Goal: Task Accomplishment & Management: Use online tool/utility

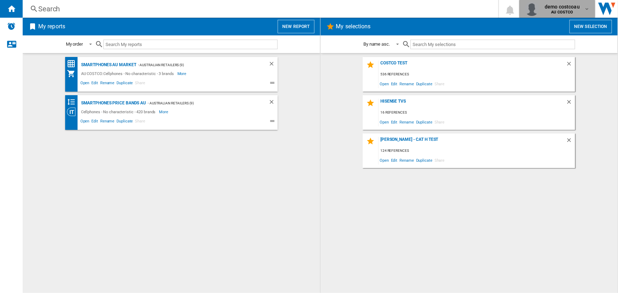
click at [567, 11] on b "AU COSTCO" at bounding box center [562, 12] width 22 height 5
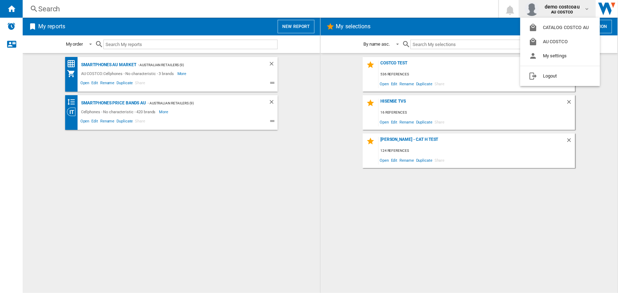
click at [294, 26] on md-backdrop at bounding box center [309, 146] width 618 height 293
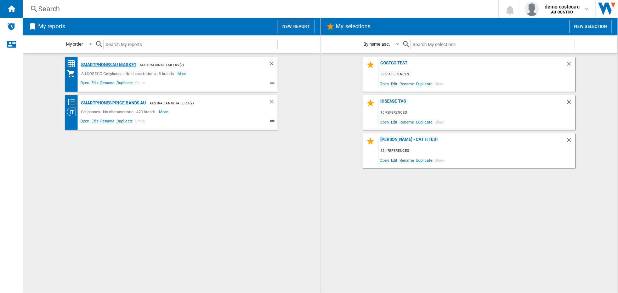
click at [119, 64] on div "Smartphones AU Market" at bounding box center [107, 65] width 57 height 9
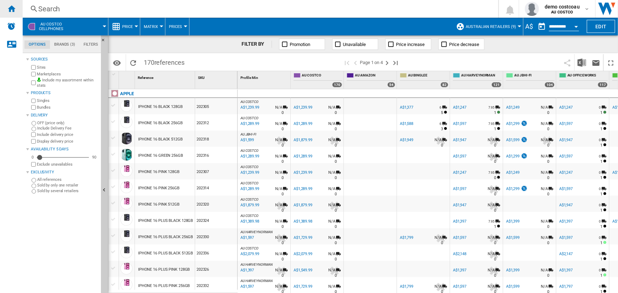
click at [11, 7] on ng-md-icon "Home" at bounding box center [11, 8] width 8 height 8
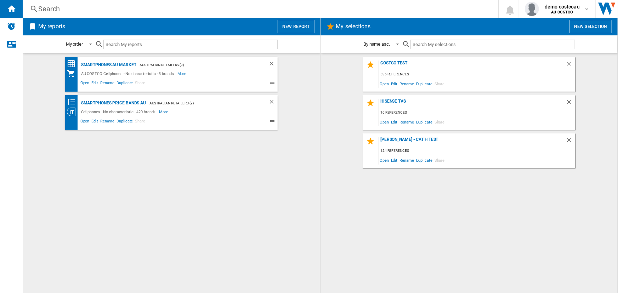
click at [294, 24] on button "New report" at bounding box center [295, 26] width 36 height 13
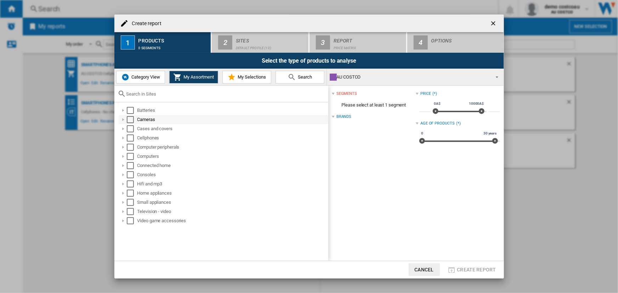
click at [128, 119] on div "Select" at bounding box center [130, 119] width 7 height 7
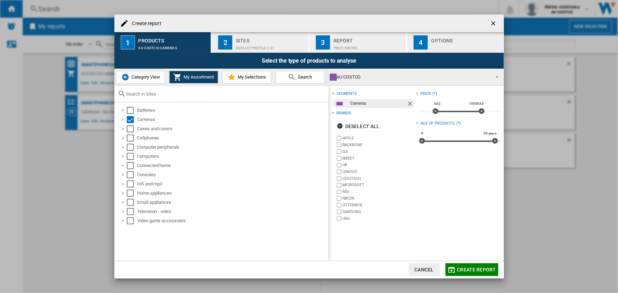
click at [259, 45] on div "Default profile (10)" at bounding box center [271, 45] width 70 height 7
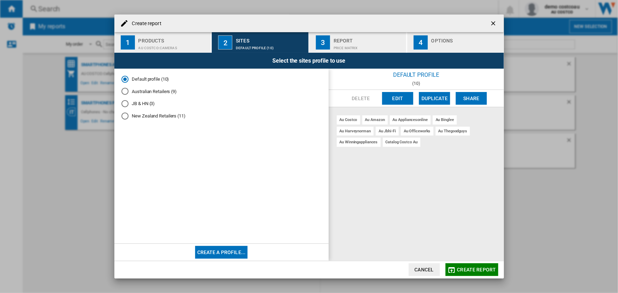
click at [366, 41] on div "Report" at bounding box center [368, 38] width 70 height 7
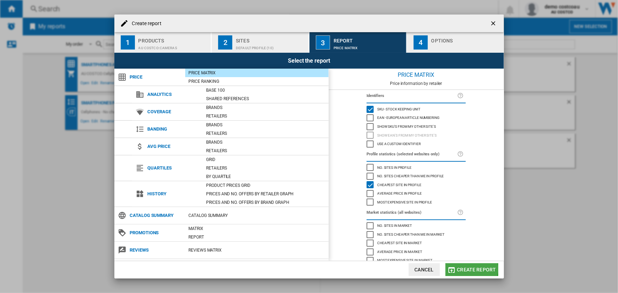
click at [471, 269] on span "Create report" at bounding box center [476, 270] width 39 height 6
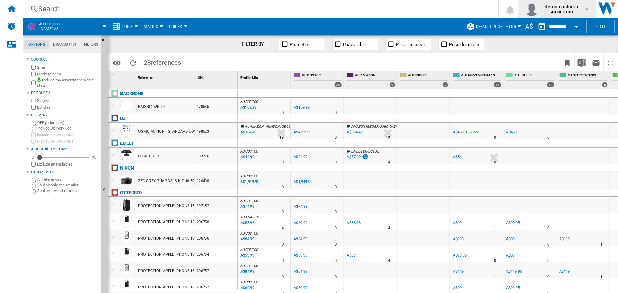
click at [567, 10] on span "demo costcoau" at bounding box center [561, 6] width 35 height 7
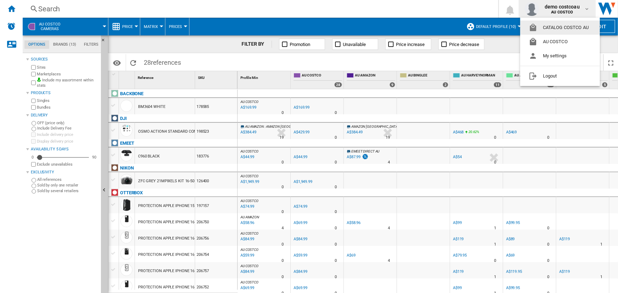
click at [567, 27] on button "CATALOG COSTCO AU" at bounding box center [560, 28] width 80 height 14
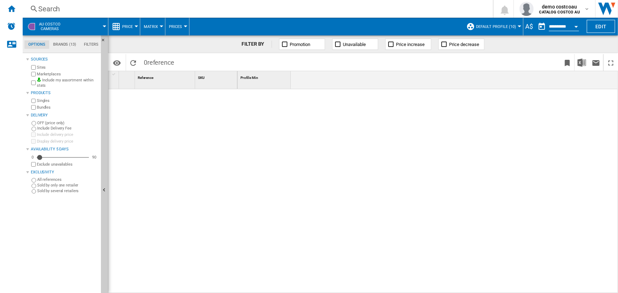
click at [106, 26] on div at bounding box center [105, 26] width 4 height 2
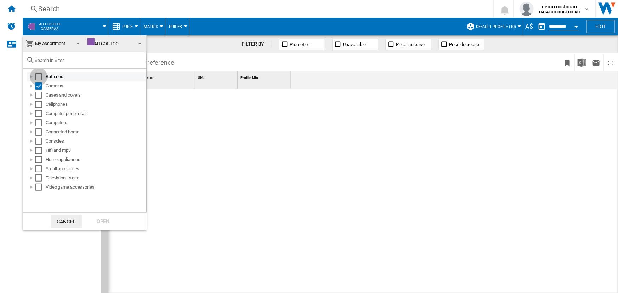
click at [40, 76] on div "Select" at bounding box center [38, 76] width 7 height 7
click at [41, 96] on div "Select" at bounding box center [38, 95] width 7 height 7
click at [41, 105] on div "Select" at bounding box center [38, 104] width 7 height 7
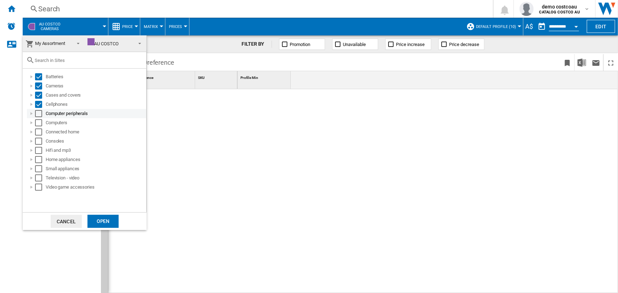
click at [40, 113] on div "Select" at bounding box center [38, 113] width 7 height 7
click at [39, 124] on div "Select" at bounding box center [38, 122] width 7 height 7
click at [39, 134] on div "Select" at bounding box center [38, 131] width 7 height 7
click at [39, 141] on div "Select" at bounding box center [38, 141] width 7 height 7
click at [39, 150] on div "Select" at bounding box center [38, 150] width 7 height 7
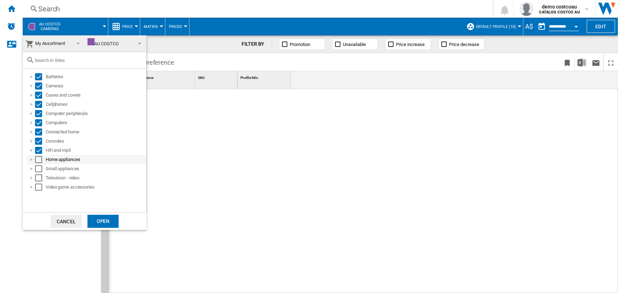
click at [38, 160] on div "Select" at bounding box center [38, 159] width 7 height 7
click at [38, 168] on div "Select" at bounding box center [38, 168] width 7 height 7
click at [39, 178] on div "Select" at bounding box center [38, 177] width 7 height 7
click at [40, 188] on div "Select" at bounding box center [38, 187] width 7 height 7
click at [98, 220] on div "Open" at bounding box center [102, 221] width 31 height 13
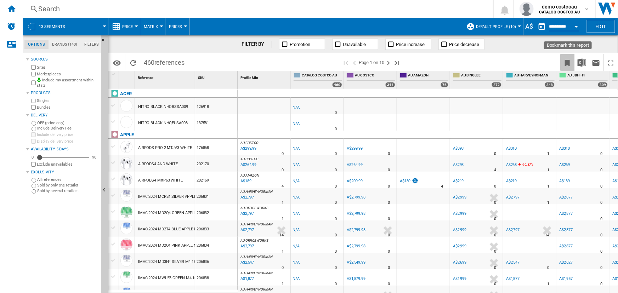
click at [566, 61] on ng-md-icon "Bookmark this report" at bounding box center [567, 63] width 8 height 8
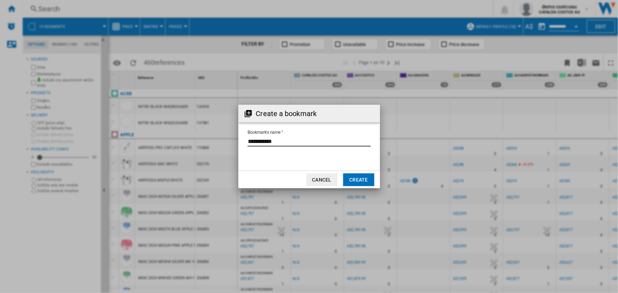
click at [286, 141] on input "Bookmark's name" at bounding box center [308, 141] width 123 height 11
drag, startPoint x: 286, startPoint y: 141, endPoint x: 191, endPoint y: 143, distance: 94.5
click at [191, 143] on div "Create a bookmark Bookmark's name Cancel Create" at bounding box center [309, 146] width 618 height 293
type input "*"
type input "**********"
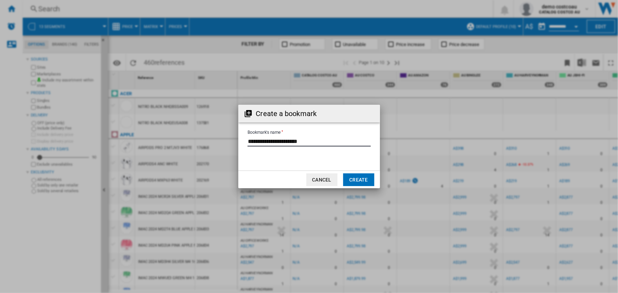
click at [368, 178] on button "Create" at bounding box center [358, 179] width 31 height 13
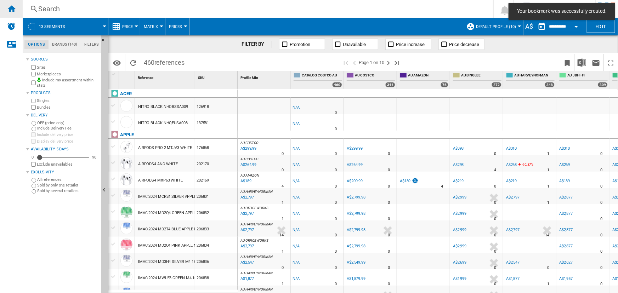
click at [11, 10] on ng-md-icon "Home" at bounding box center [11, 8] width 8 height 8
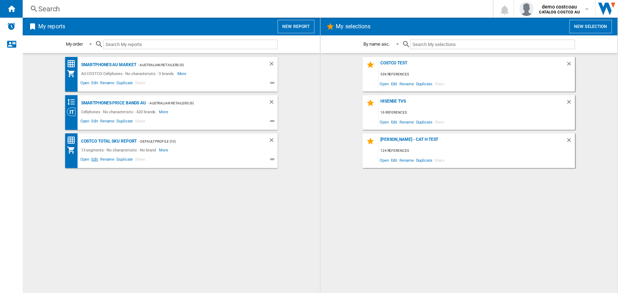
click at [96, 159] on span "Edit" at bounding box center [94, 160] width 9 height 8
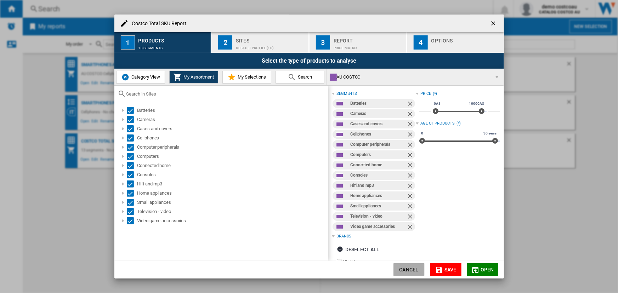
click at [407, 271] on button "Cancel" at bounding box center [408, 269] width 31 height 13
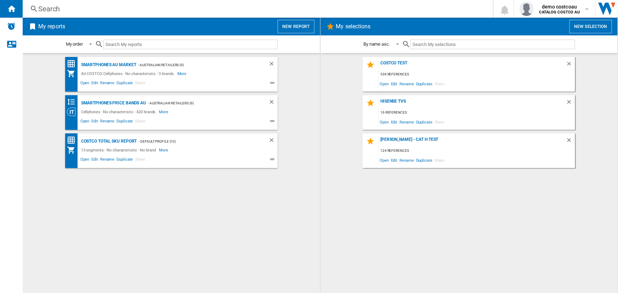
click at [139, 160] on span "Share" at bounding box center [140, 160] width 12 height 8
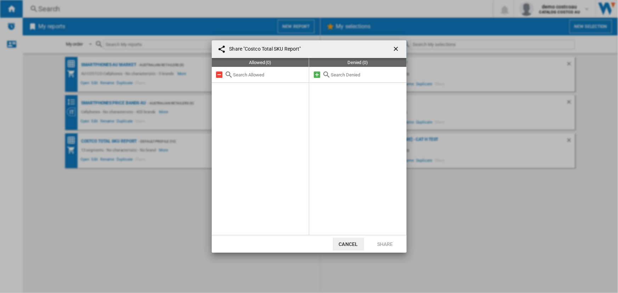
click at [345, 243] on button "Cancel" at bounding box center [348, 244] width 31 height 13
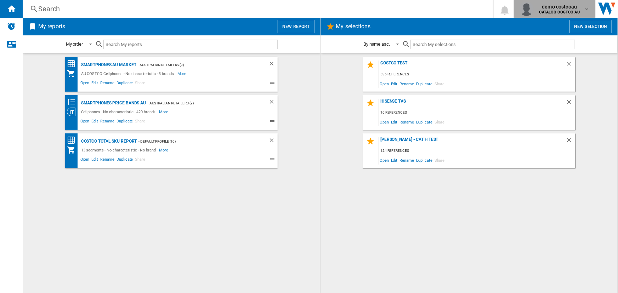
click at [580, 12] on div "demo costcoau CATALOG COSTCO AU" at bounding box center [559, 8] width 47 height 11
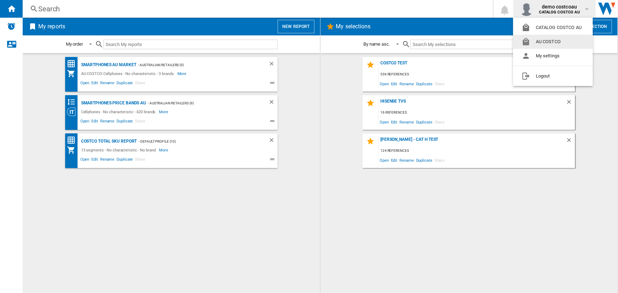
click at [564, 40] on button "AU COSTCO" at bounding box center [553, 42] width 80 height 14
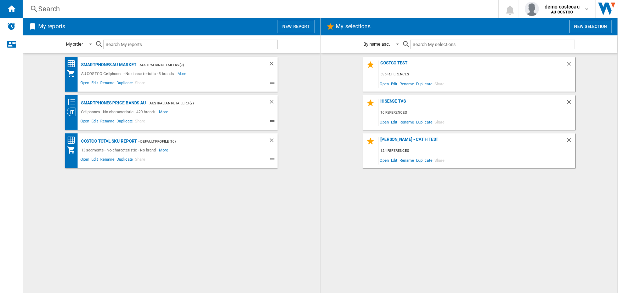
click at [161, 148] on span "More" at bounding box center [164, 150] width 10 height 8
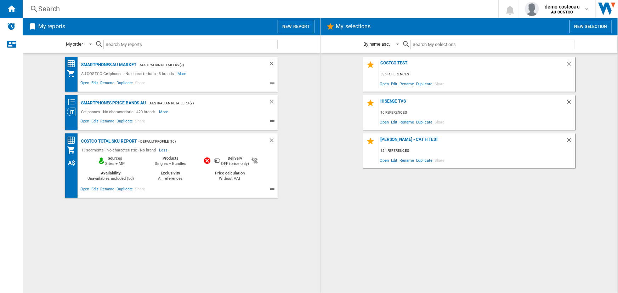
click at [162, 149] on span "Less" at bounding box center [164, 150] width 10 height 8
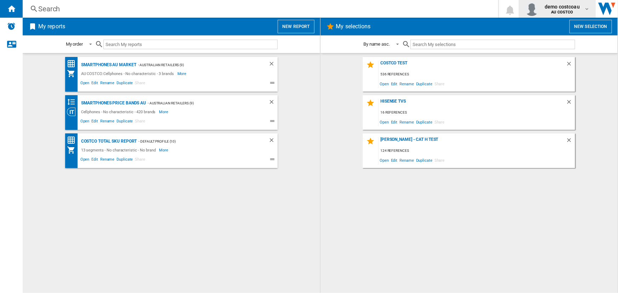
click at [584, 9] on md-icon "button" at bounding box center [587, 9] width 6 height 6
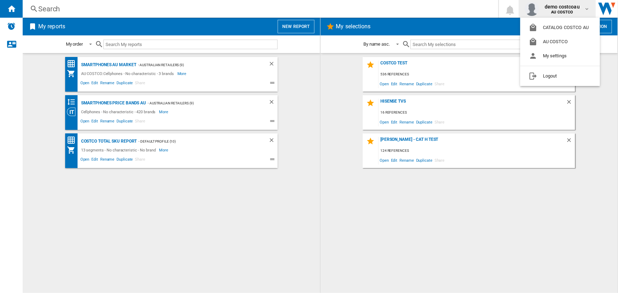
click at [300, 28] on md-backdrop at bounding box center [309, 146] width 618 height 293
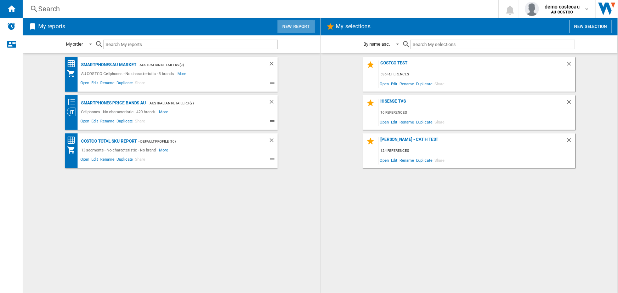
click at [297, 29] on button "New report" at bounding box center [295, 26] width 36 height 13
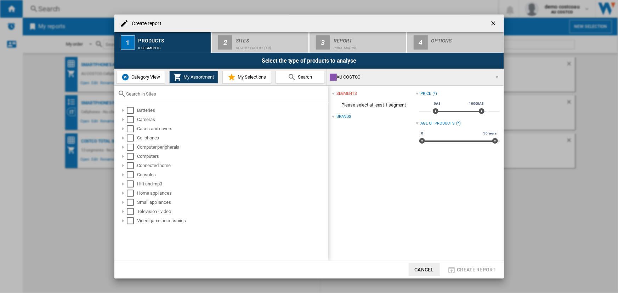
click at [420, 268] on button "Cancel" at bounding box center [423, 269] width 31 height 13
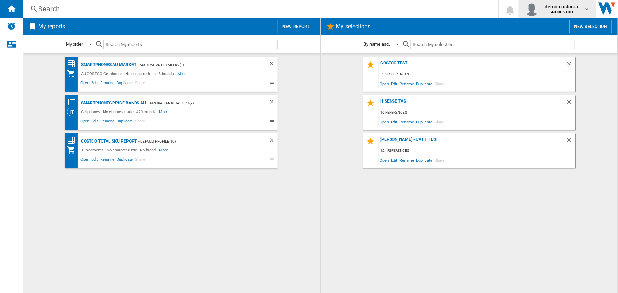
click at [576, 3] on span "demo costcoau" at bounding box center [561, 6] width 35 height 7
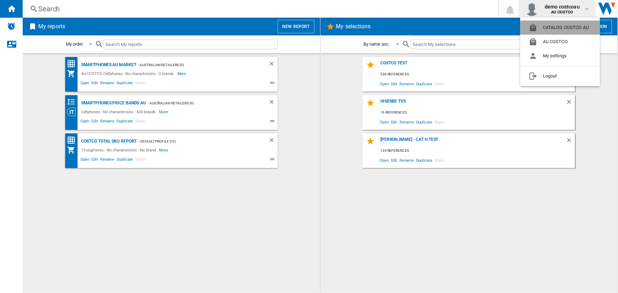
click at [547, 29] on button "CATALOG COSTCO AU" at bounding box center [560, 28] width 80 height 14
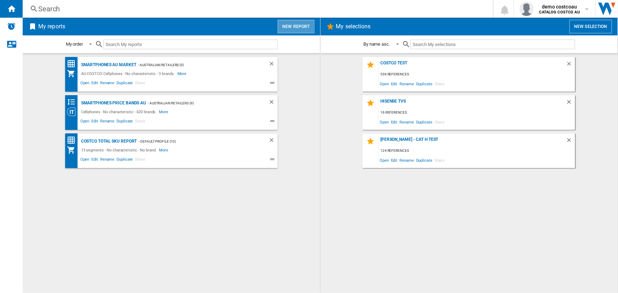
click at [303, 25] on button "New report" at bounding box center [295, 26] width 36 height 13
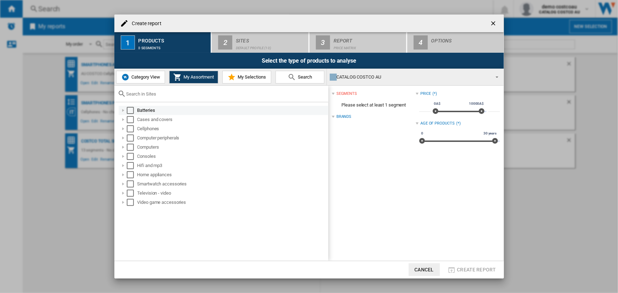
click at [130, 111] on div "Select" at bounding box center [130, 110] width 7 height 7
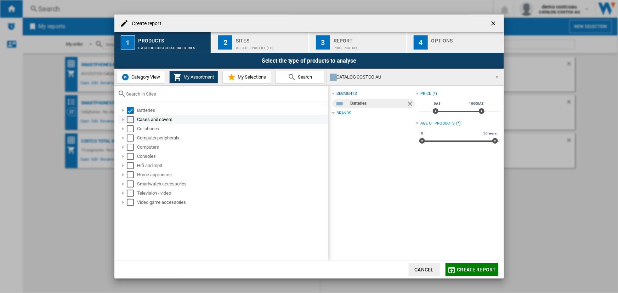
click at [130, 122] on div "Select" at bounding box center [130, 119] width 7 height 7
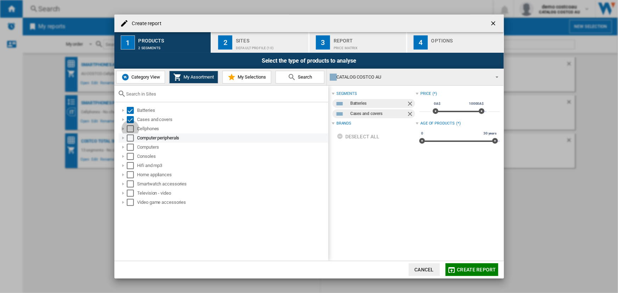
drag, startPoint x: 130, startPoint y: 131, endPoint x: 131, endPoint y: 137, distance: 6.4
click at [131, 131] on div "Select" at bounding box center [130, 128] width 7 height 7
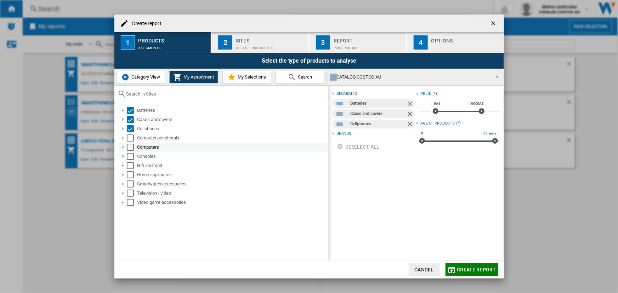
drag, startPoint x: 131, startPoint y: 139, endPoint x: 131, endPoint y: 150, distance: 10.6
click at [131, 140] on div "Select" at bounding box center [130, 137] width 7 height 7
drag, startPoint x: 130, startPoint y: 149, endPoint x: 130, endPoint y: 154, distance: 5.3
click at [130, 149] on div "Select" at bounding box center [130, 147] width 7 height 7
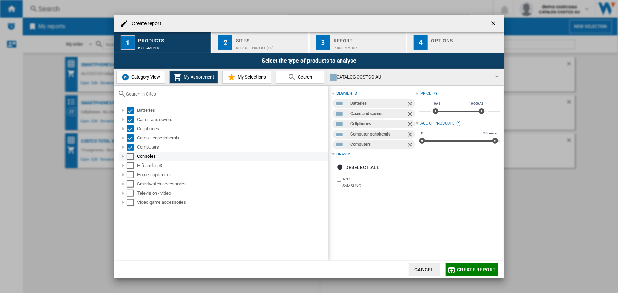
click at [132, 156] on div "Select" at bounding box center [130, 156] width 7 height 7
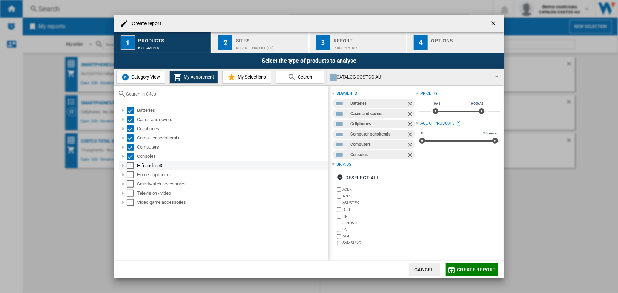
click at [131, 167] on div "Select" at bounding box center [130, 165] width 7 height 7
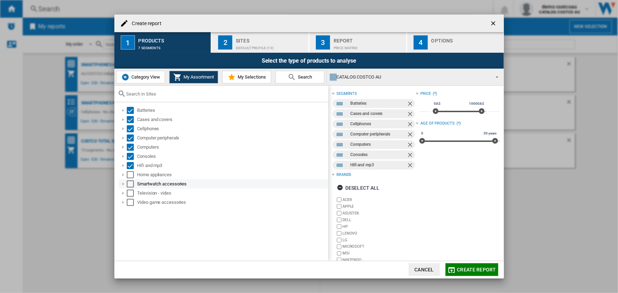
click at [130, 176] on div "Select" at bounding box center [130, 174] width 7 height 7
click at [130, 185] on div "Select" at bounding box center [130, 183] width 7 height 7
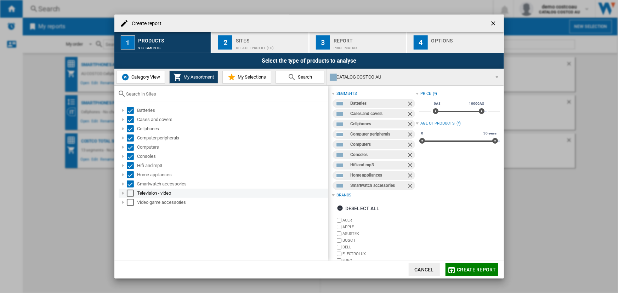
click at [130, 194] on div "Select" at bounding box center [130, 193] width 7 height 7
click at [130, 204] on div "Select" at bounding box center [130, 202] width 7 height 7
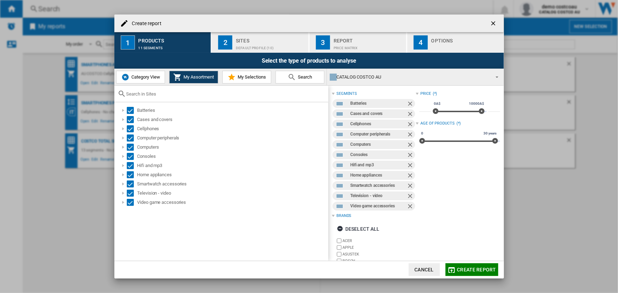
click at [465, 269] on span "Create report" at bounding box center [476, 270] width 39 height 6
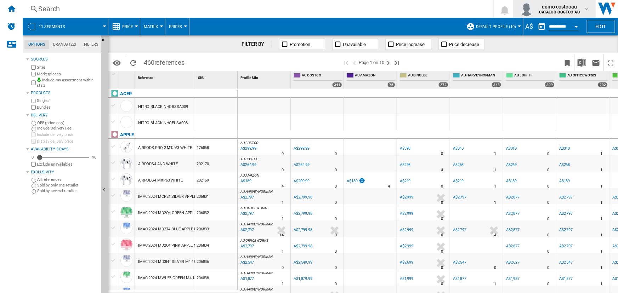
click at [543, 9] on span "demo costcoau" at bounding box center [559, 6] width 40 height 7
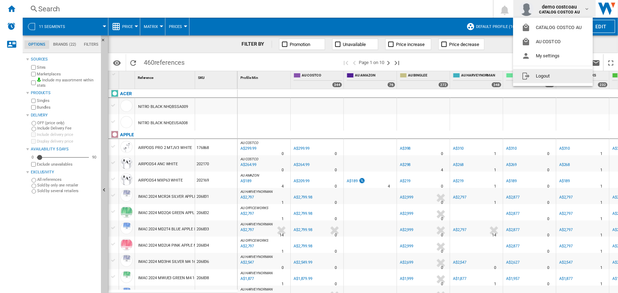
click at [539, 76] on button "Logout" at bounding box center [553, 76] width 80 height 14
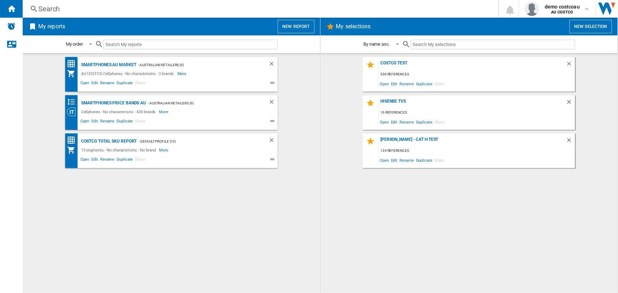
click at [299, 27] on button "New report" at bounding box center [295, 26] width 36 height 13
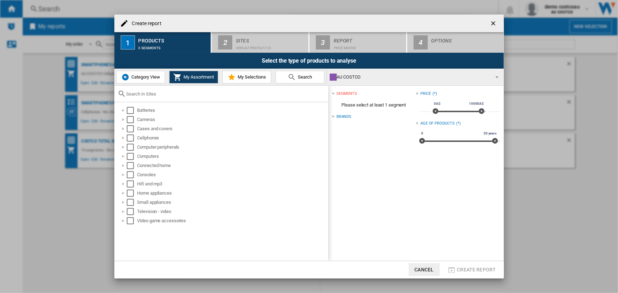
click at [427, 266] on button "Cancel" at bounding box center [423, 269] width 31 height 13
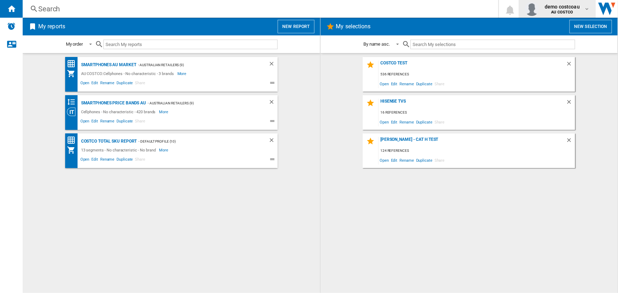
click at [556, 11] on b "AU COSTCO" at bounding box center [562, 12] width 22 height 5
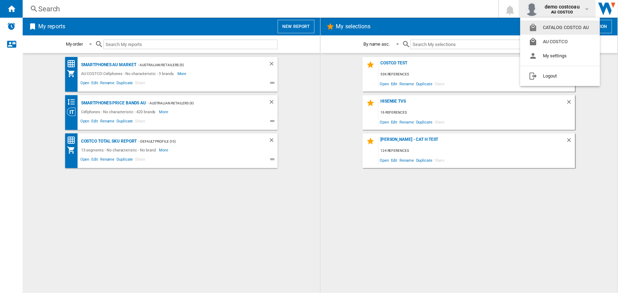
click at [549, 29] on button "CATALOG COSTCO AU" at bounding box center [560, 28] width 80 height 14
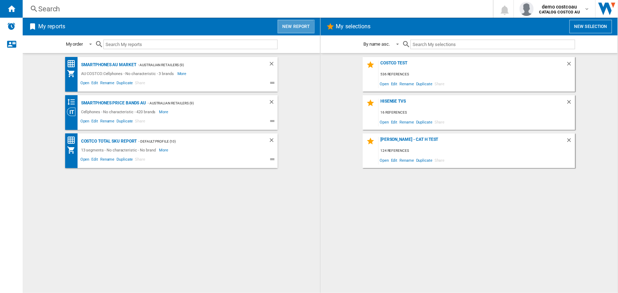
click at [292, 29] on button "New report" at bounding box center [295, 26] width 36 height 13
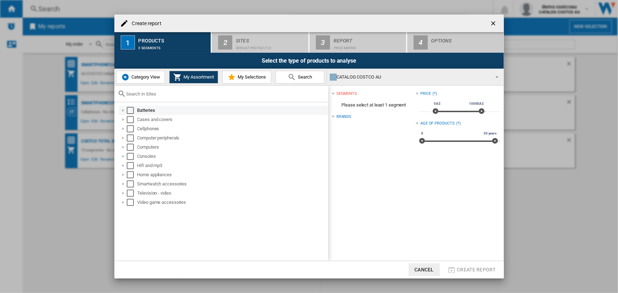
click at [129, 111] on div "Select" at bounding box center [130, 110] width 7 height 7
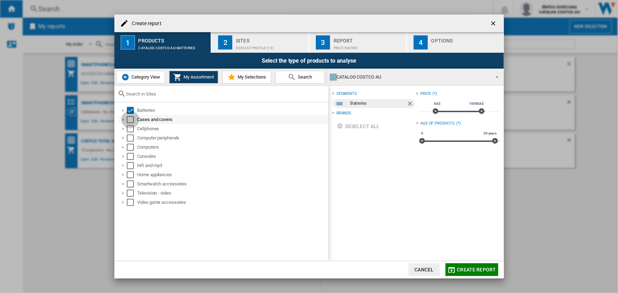
click at [130, 120] on div "Select" at bounding box center [130, 119] width 7 height 7
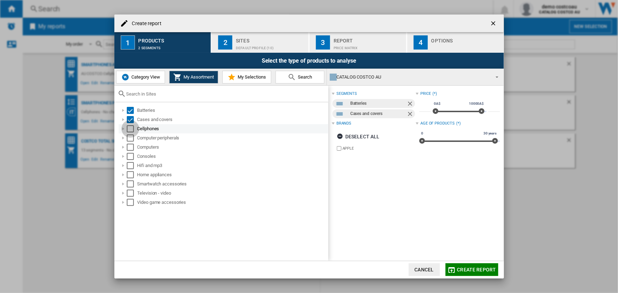
click at [130, 127] on div "Select" at bounding box center [130, 128] width 7 height 7
click at [132, 137] on div "Select" at bounding box center [130, 137] width 7 height 7
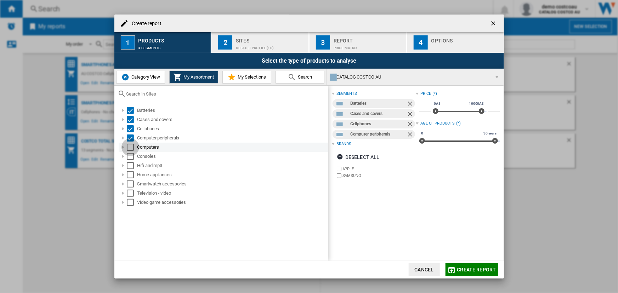
click at [132, 148] on div "Select" at bounding box center [130, 147] width 7 height 7
click at [131, 157] on div "Select" at bounding box center [130, 156] width 7 height 7
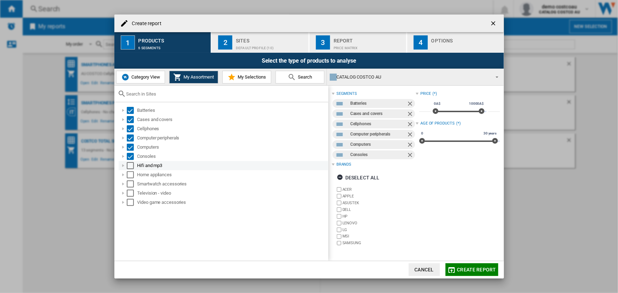
click at [131, 165] on div "Select" at bounding box center [130, 165] width 7 height 7
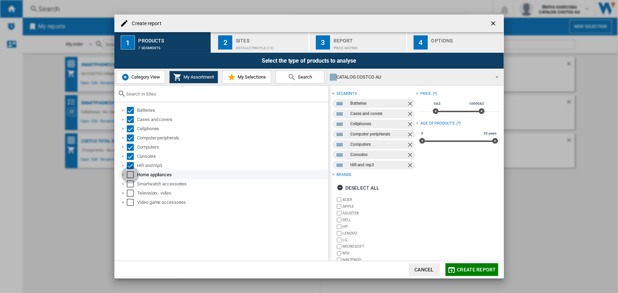
click at [131, 174] on div "Select" at bounding box center [130, 174] width 7 height 7
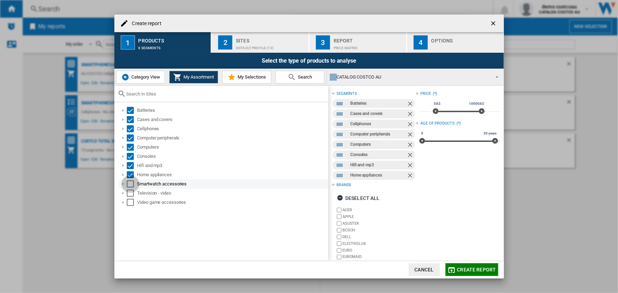
drag, startPoint x: 131, startPoint y: 183, endPoint x: 131, endPoint y: 187, distance: 4.2
click at [131, 183] on div "Select" at bounding box center [130, 183] width 7 height 7
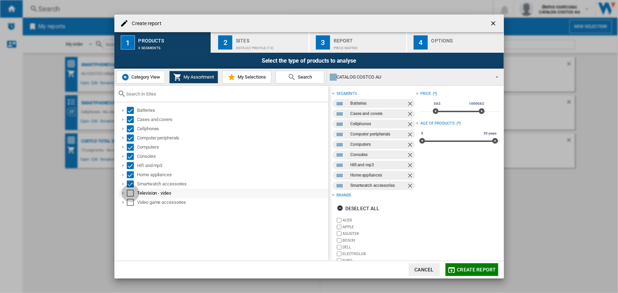
click at [131, 192] on div "Select" at bounding box center [130, 193] width 7 height 7
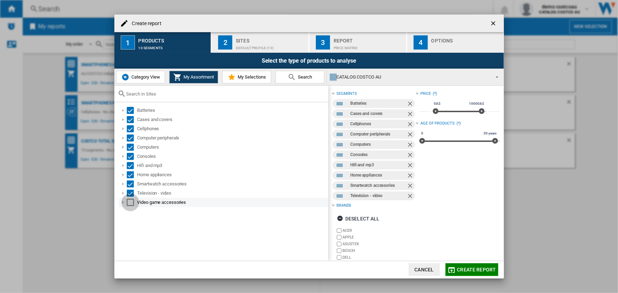
click at [131, 202] on div "Select" at bounding box center [130, 202] width 7 height 7
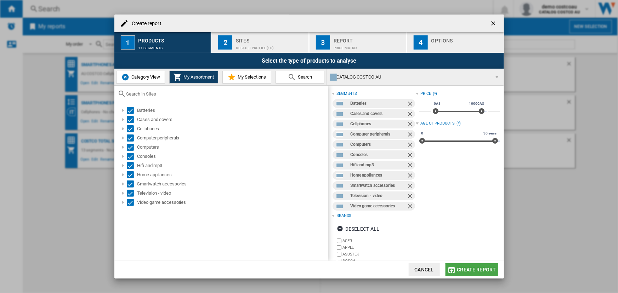
click at [477, 271] on span "Create report" at bounding box center [476, 270] width 39 height 6
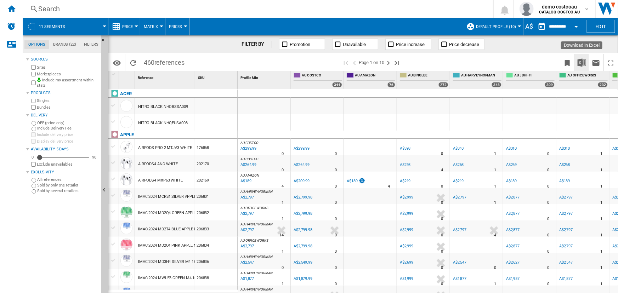
click at [581, 60] on img "Download in Excel" at bounding box center [581, 62] width 8 height 8
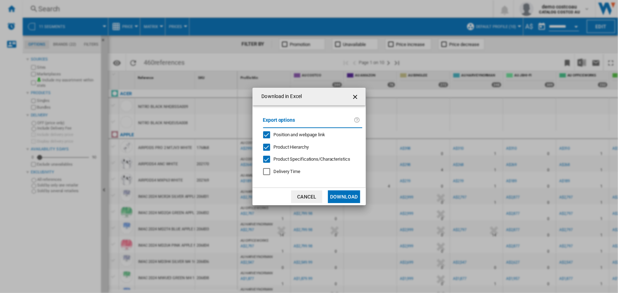
click at [267, 148] on div "Product Hierarchy" at bounding box center [266, 147] width 7 height 7
drag, startPoint x: 265, startPoint y: 160, endPoint x: 268, endPoint y: 165, distance: 5.6
click at [265, 160] on div at bounding box center [266, 159] width 7 height 7
click at [337, 195] on button "Download" at bounding box center [344, 196] width 32 height 13
